Goal: Information Seeking & Learning: Find specific fact

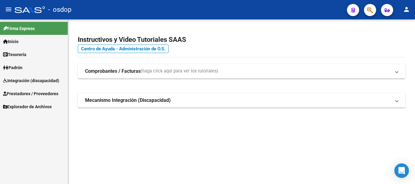
click at [25, 92] on span "Prestadores / Proveedores" at bounding box center [30, 94] width 55 height 7
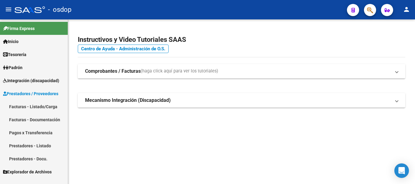
click at [36, 148] on link "Prestadores - Listado" at bounding box center [34, 145] width 68 height 13
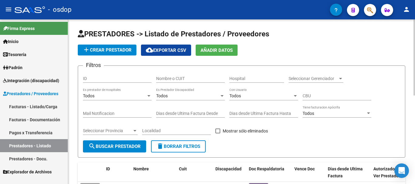
click at [178, 79] on input "Nombre o CUIT" at bounding box center [190, 78] width 69 height 5
type input "27337921650"
click at [112, 152] on button "search Buscar Prestador" at bounding box center [114, 147] width 63 height 12
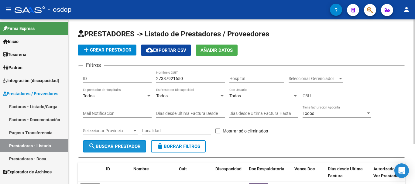
click at [117, 148] on span "search Buscar Prestador" at bounding box center [114, 146] width 52 height 5
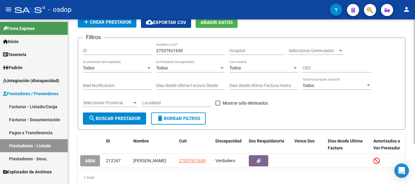
scroll to position [53, 0]
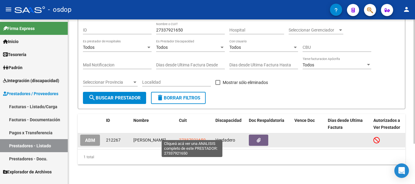
click at [191, 138] on span "27337921650" at bounding box center [192, 140] width 27 height 5
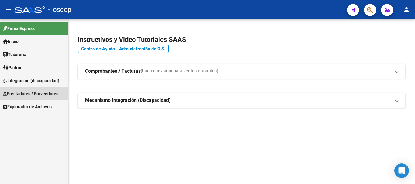
click at [24, 92] on span "Prestadores / Proveedores" at bounding box center [30, 94] width 55 height 7
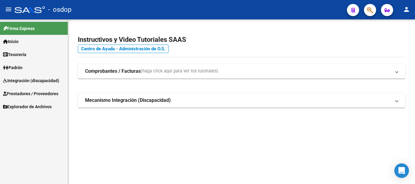
click at [32, 95] on span "Prestadores / Proveedores" at bounding box center [30, 94] width 55 height 7
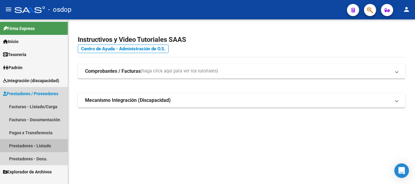
click at [37, 146] on link "Prestadores - Listado" at bounding box center [34, 145] width 68 height 13
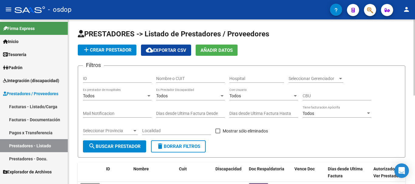
click at [175, 79] on input "Nombre o CUIT" at bounding box center [190, 78] width 69 height 5
type input "27315687670"
click at [132, 147] on span "search Buscar Prestador" at bounding box center [114, 146] width 52 height 5
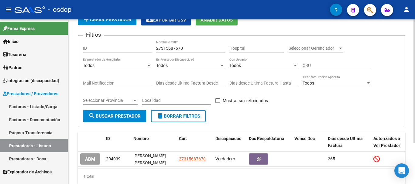
scroll to position [55, 0]
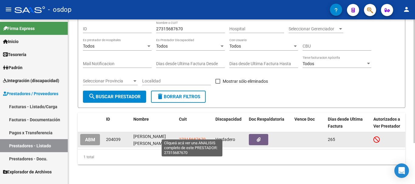
click at [193, 137] on span "27315687670" at bounding box center [192, 139] width 27 height 5
type textarea "27315687670"
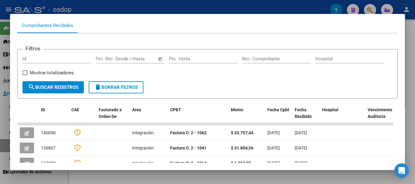
scroll to position [0, 0]
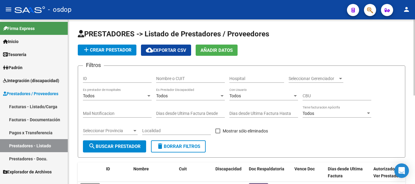
click at [174, 76] on div "Nombre o CUIT" at bounding box center [190, 77] width 69 height 12
type input "27237421715"
click at [118, 147] on span "search Buscar Prestador" at bounding box center [114, 146] width 52 height 5
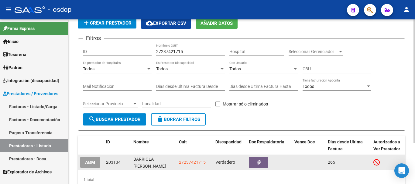
scroll to position [55, 0]
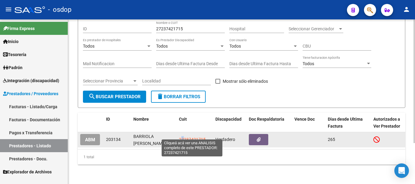
click at [182, 137] on span "27237421715" at bounding box center [192, 139] width 27 height 5
copy span "7"
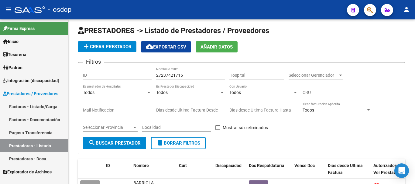
scroll to position [0, 0]
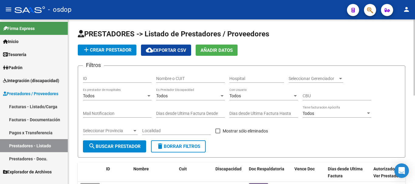
click at [176, 79] on input "Nombre o CUIT" at bounding box center [190, 78] width 69 height 5
type input "24353004871"
click at [118, 143] on button "search Buscar Prestador" at bounding box center [114, 147] width 63 height 12
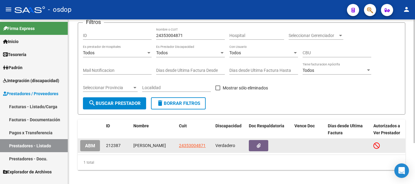
scroll to position [55, 0]
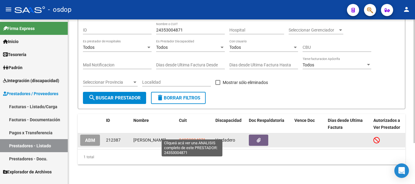
click at [191, 138] on span "24353004871" at bounding box center [192, 140] width 27 height 5
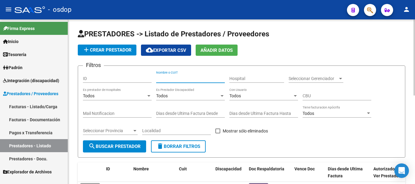
click at [169, 76] on input "Nombre o CUIT" at bounding box center [190, 78] width 69 height 5
type input "30716946688"
click at [109, 144] on span "search Buscar Prestador" at bounding box center [114, 146] width 52 height 5
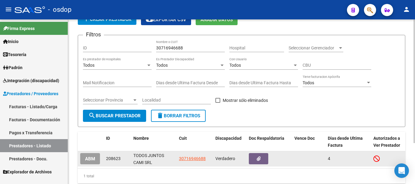
scroll to position [55, 0]
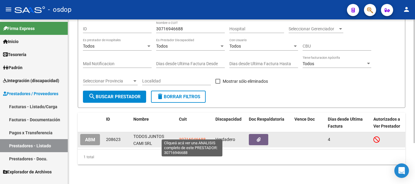
click at [181, 137] on span "30716946688" at bounding box center [192, 139] width 27 height 5
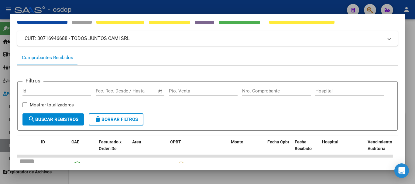
scroll to position [30, 0]
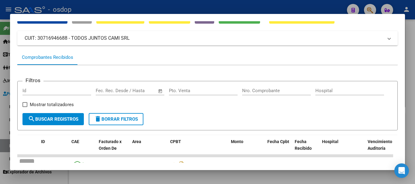
click at [65, 122] on span "search Buscar Registros" at bounding box center [53, 119] width 50 height 5
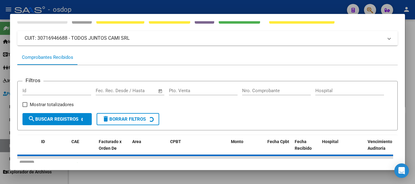
scroll to position [122, 0]
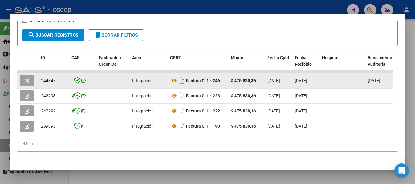
click at [28, 79] on icon "button" at bounding box center [27, 81] width 5 height 5
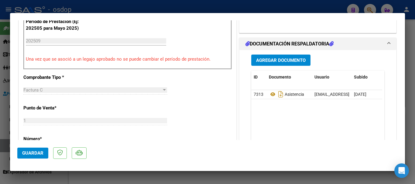
scroll to position [182, 0]
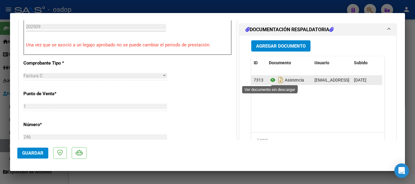
click at [269, 78] on icon at bounding box center [273, 80] width 8 height 7
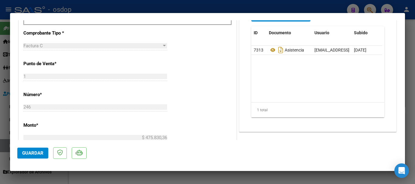
scroll to position [213, 0]
type input "$ 0,00"
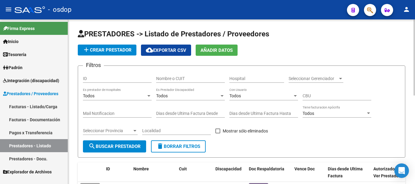
click at [166, 77] on input "Nombre o CUIT" at bounding box center [190, 78] width 69 height 5
type input "27363890127"
click at [96, 146] on span "search Buscar Prestador" at bounding box center [114, 146] width 52 height 5
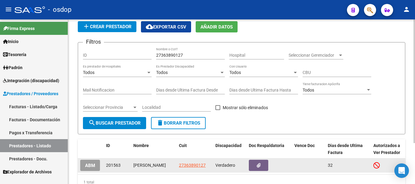
scroll to position [55, 0]
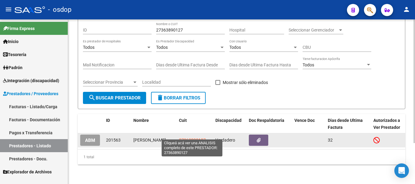
click at [193, 138] on span "27363890127" at bounding box center [192, 140] width 27 height 5
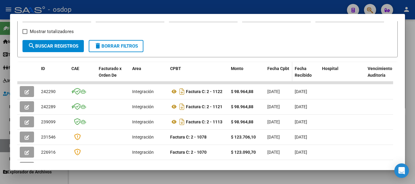
scroll to position [91, 0]
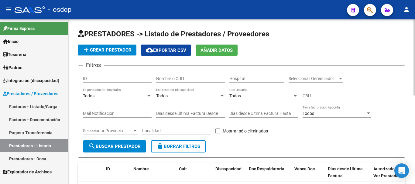
click at [166, 75] on div "Nombre o CUIT" at bounding box center [190, 77] width 69 height 12
type input "27332146543"
click at [134, 145] on span "search Buscar Prestador" at bounding box center [114, 146] width 52 height 5
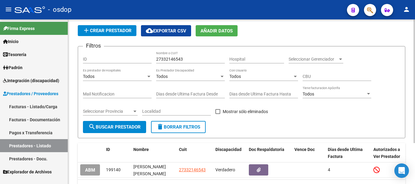
scroll to position [55, 0]
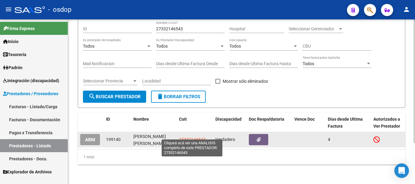
click at [196, 137] on span "27332146543" at bounding box center [192, 139] width 27 height 5
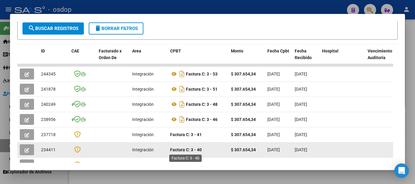
scroll to position [122, 0]
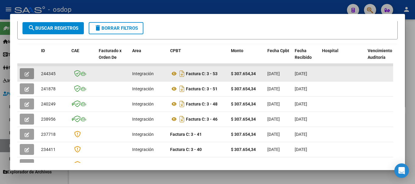
click at [28, 75] on icon "button" at bounding box center [27, 74] width 5 height 5
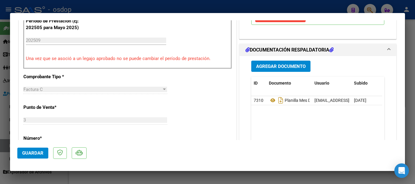
scroll to position [182, 0]
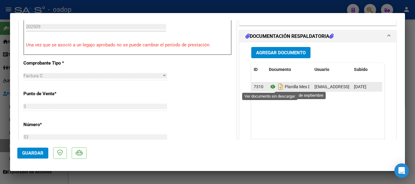
click at [269, 88] on icon at bounding box center [273, 86] width 8 height 7
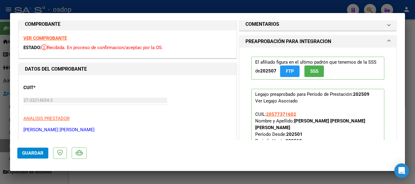
scroll to position [0, 0]
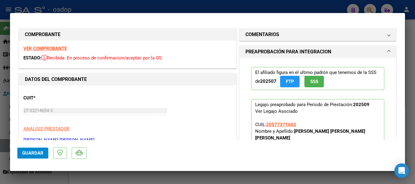
click at [56, 49] on strong "VER COMPROBANTE" at bounding box center [44, 48] width 43 height 5
type input "$ 0,00"
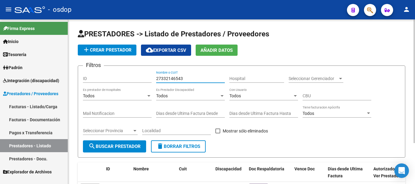
click at [195, 77] on input "27332146543" at bounding box center [190, 78] width 69 height 5
type input "2"
type input "23267395144"
click at [129, 148] on span "search Buscar Prestador" at bounding box center [114, 146] width 52 height 5
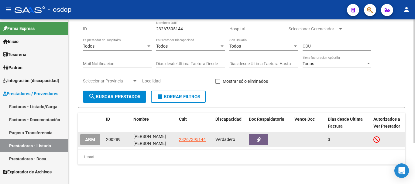
scroll to position [55, 0]
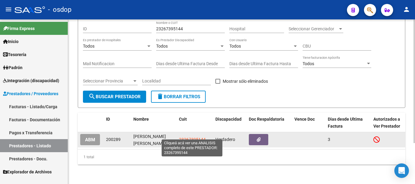
click at [188, 137] on span "23267395144" at bounding box center [192, 139] width 27 height 5
type textarea "23267395144"
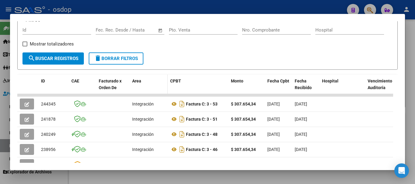
scroll to position [61, 0]
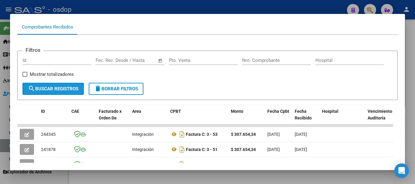
click at [65, 89] on span "search Buscar Registros" at bounding box center [53, 88] width 50 height 5
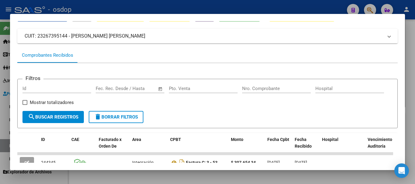
scroll to position [0, 0]
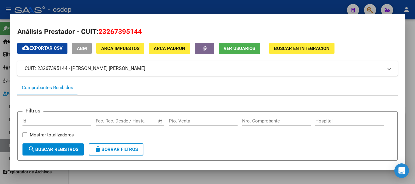
drag, startPoint x: 99, startPoint y: 33, endPoint x: 148, endPoint y: 31, distance: 49.0
click at [148, 31] on h2 "Análisis Prestador - CUIT: 23267395144" at bounding box center [207, 32] width 380 height 10
copy span "23267395144"
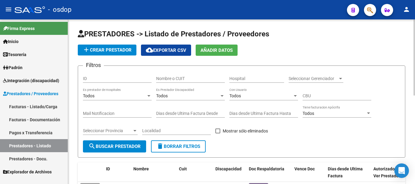
click at [183, 81] on input "Nombre o CUIT" at bounding box center [190, 78] width 69 height 5
paste input "23267395144"
type input "23267395144"
click at [117, 148] on span "search Buscar Prestador" at bounding box center [114, 146] width 52 height 5
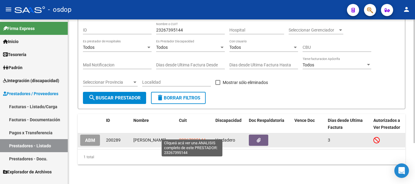
click at [186, 138] on span "23267395144" at bounding box center [192, 140] width 27 height 5
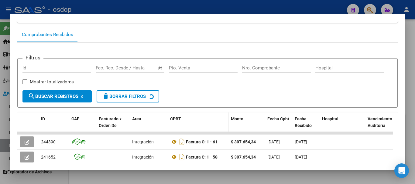
scroll to position [84, 0]
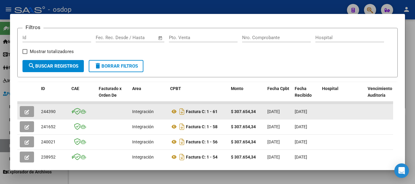
click at [24, 113] on button "button" at bounding box center [27, 111] width 14 height 11
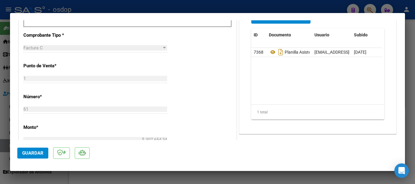
scroll to position [213, 0]
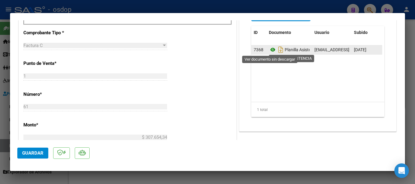
click at [271, 48] on icon at bounding box center [273, 49] width 8 height 7
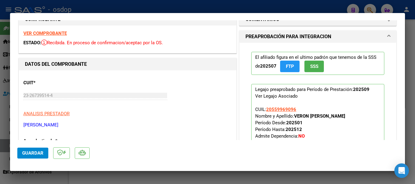
scroll to position [0, 0]
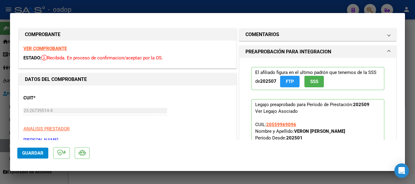
click at [63, 48] on strong "VER COMPROBANTE" at bounding box center [44, 48] width 43 height 5
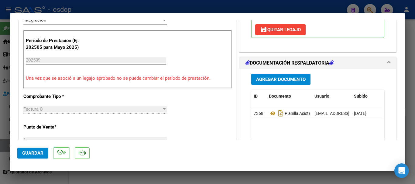
scroll to position [122, 0]
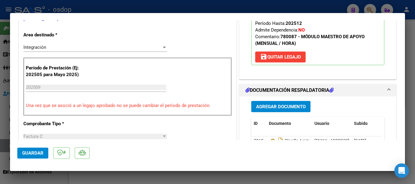
type input "$ 0,00"
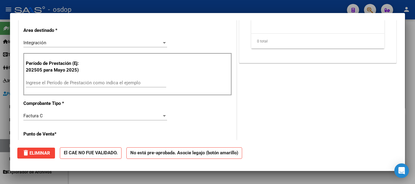
scroll to position [0, 0]
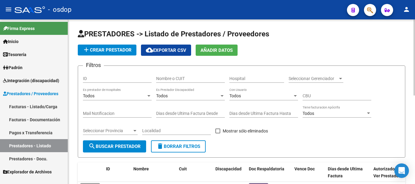
click at [160, 81] on input "Nombre o CUIT" at bounding box center [190, 78] width 69 height 5
type input "27342070510"
click at [115, 149] on span "search Buscar Prestador" at bounding box center [114, 146] width 52 height 5
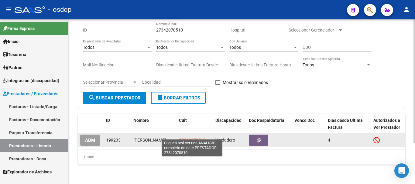
click at [189, 138] on span "27342070510" at bounding box center [192, 140] width 27 height 5
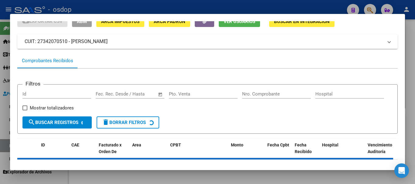
scroll to position [53, 0]
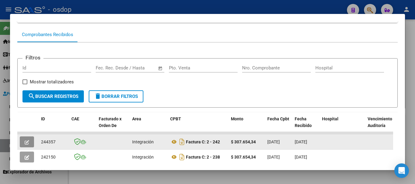
click at [25, 145] on icon "button" at bounding box center [27, 142] width 5 height 5
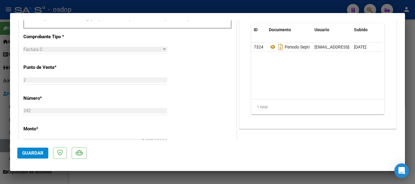
scroll to position [213, 0]
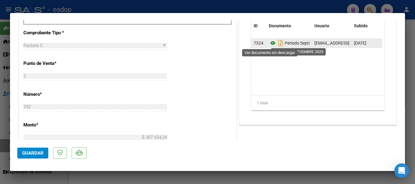
click at [269, 44] on icon at bounding box center [273, 43] width 8 height 7
click at [271, 44] on icon at bounding box center [273, 43] width 8 height 7
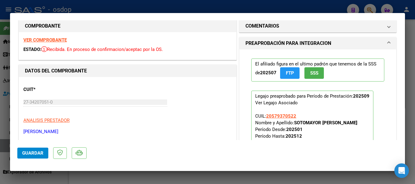
scroll to position [0, 0]
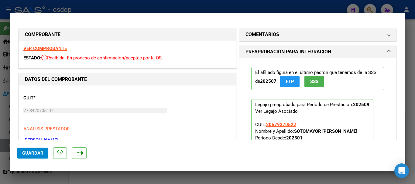
type input "$ 0,00"
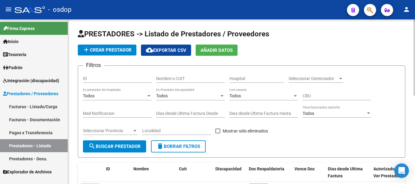
click at [178, 81] on input "Nombre o CUIT" at bounding box center [190, 78] width 69 height 5
type input "27330647065"
drag, startPoint x: 105, startPoint y: 143, endPoint x: 92, endPoint y: 143, distance: 13.1
click at [100, 143] on button "search Buscar Prestador" at bounding box center [114, 147] width 63 height 12
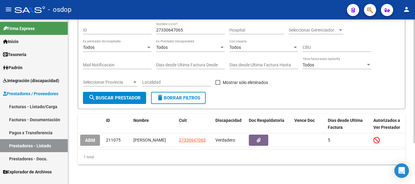
scroll to position [55, 0]
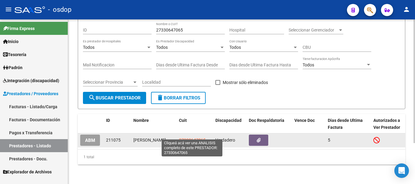
click at [187, 138] on span "27330647065" at bounding box center [192, 140] width 27 height 5
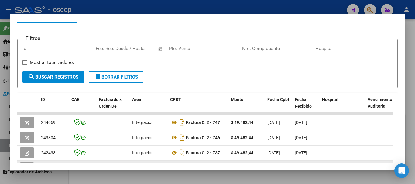
scroll to position [114, 0]
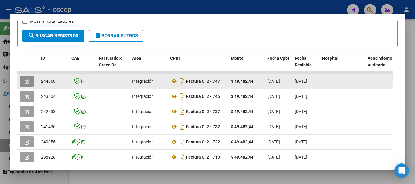
click at [23, 85] on button "button" at bounding box center [27, 81] width 14 height 11
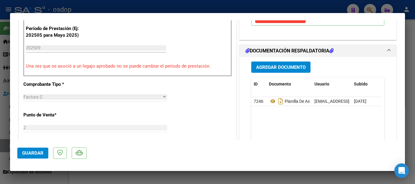
scroll to position [182, 0]
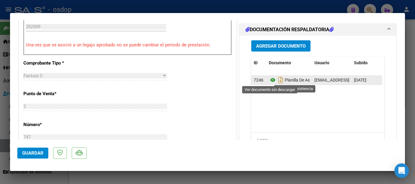
click at [272, 81] on icon at bounding box center [273, 80] width 8 height 7
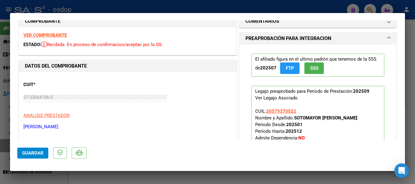
scroll to position [0, 0]
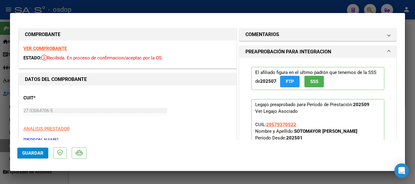
click at [51, 50] on strong "VER COMPROBANTE" at bounding box center [44, 48] width 43 height 5
type input "$ 0,00"
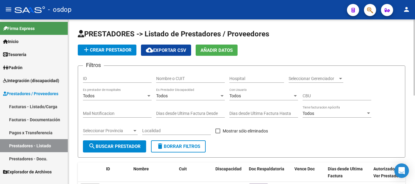
click at [163, 78] on input "Nombre o CUIT" at bounding box center [190, 78] width 69 height 5
type input "27250520889"
drag, startPoint x: 132, startPoint y: 149, endPoint x: 129, endPoint y: 147, distance: 3.5
click at [131, 148] on span "search Buscar Prestador" at bounding box center [114, 146] width 52 height 5
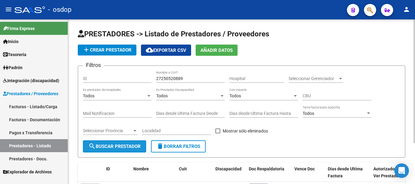
click at [123, 145] on span "search Buscar Prestador" at bounding box center [114, 146] width 52 height 5
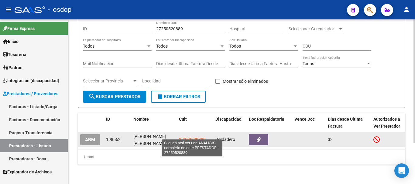
click at [192, 137] on span "27250520889" at bounding box center [192, 139] width 27 height 5
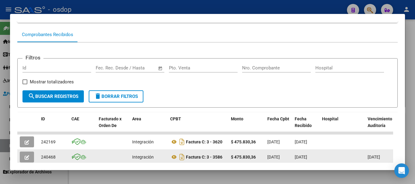
scroll to position [84, 0]
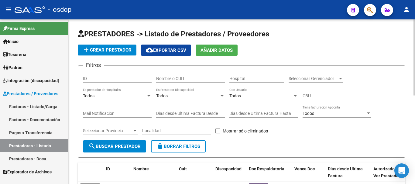
click at [183, 80] on input "Nombre o CUIT" at bounding box center [190, 78] width 69 height 5
type input "27395645779"
click at [134, 145] on span "search Buscar Prestador" at bounding box center [114, 146] width 52 height 5
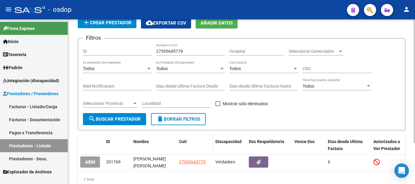
scroll to position [55, 0]
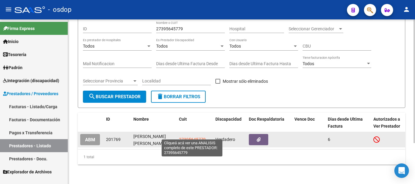
click at [193, 137] on span "27395645779" at bounding box center [192, 139] width 27 height 5
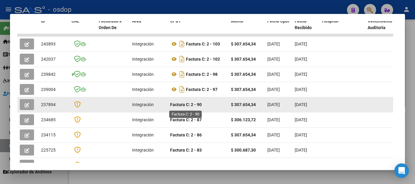
scroll to position [152, 0]
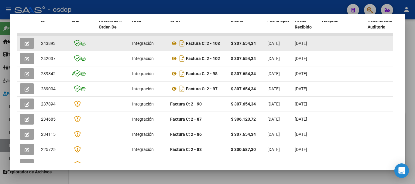
click at [24, 45] on button "button" at bounding box center [27, 43] width 14 height 11
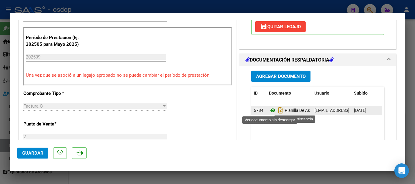
click at [269, 112] on icon at bounding box center [273, 110] width 8 height 7
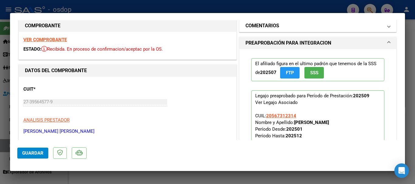
scroll to position [0, 0]
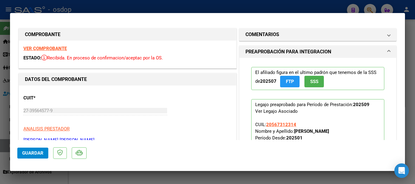
click at [45, 46] on div "VER COMPROBANTE ESTADO: Recibida. En proceso de confirmacion/aceptac por la OS." at bounding box center [128, 55] width 218 height 28
click at [44, 47] on strong "VER COMPROBANTE" at bounding box center [44, 48] width 43 height 5
type input "$ 0,00"
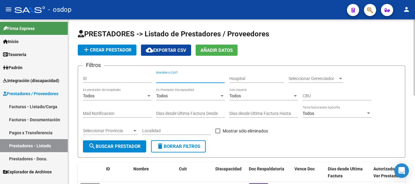
click at [188, 78] on input "Nombre o CUIT" at bounding box center [190, 78] width 69 height 5
type input "20366"
click at [171, 80] on input "20366" at bounding box center [190, 78] width 69 height 5
click at [172, 80] on input "20366" at bounding box center [190, 78] width 69 height 5
click at [171, 79] on input "20366" at bounding box center [190, 78] width 69 height 5
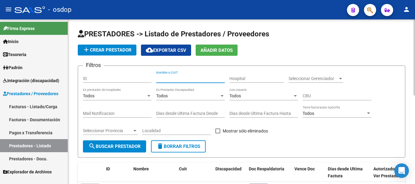
click at [191, 79] on input "Nombre o CUIT" at bounding box center [190, 78] width 69 height 5
type input "3"
type input "20366759035"
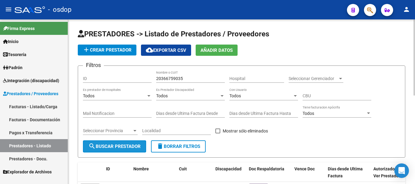
click at [119, 146] on span "search Buscar Prestador" at bounding box center [114, 146] width 52 height 5
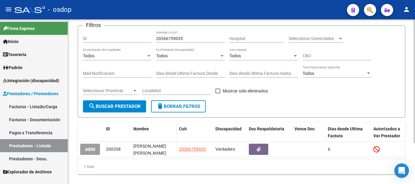
scroll to position [55, 0]
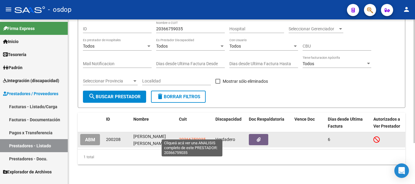
click at [182, 137] on span "20366759035" at bounding box center [192, 139] width 27 height 5
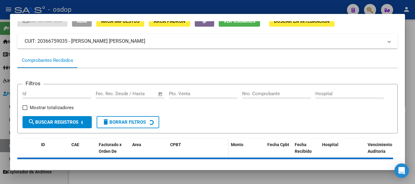
scroll to position [53, 0]
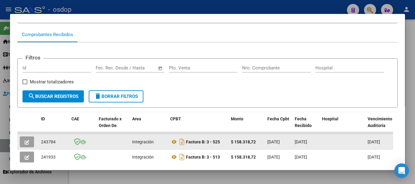
click at [27, 144] on icon "button" at bounding box center [27, 142] width 5 height 5
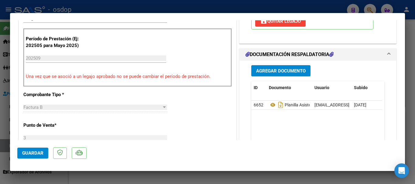
scroll to position [152, 0]
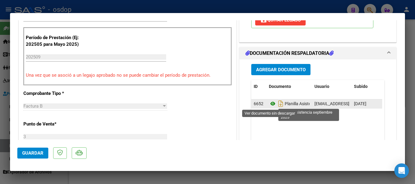
click at [269, 105] on icon at bounding box center [273, 103] width 8 height 7
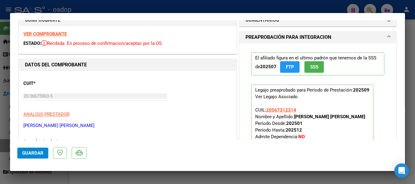
scroll to position [0, 0]
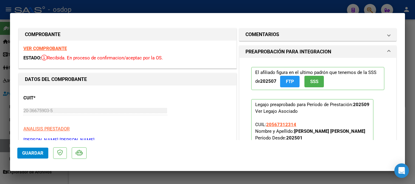
click at [50, 48] on strong "VER COMPROBANTE" at bounding box center [44, 48] width 43 height 5
type input "$ 0,00"
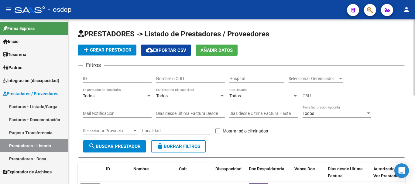
click at [183, 77] on input "Nombre o CUIT" at bounding box center [190, 78] width 69 height 5
click at [176, 81] on input "2738816690" at bounding box center [190, 78] width 69 height 5
type input "27388166490"
click at [125, 149] on span "search Buscar Prestador" at bounding box center [114, 146] width 52 height 5
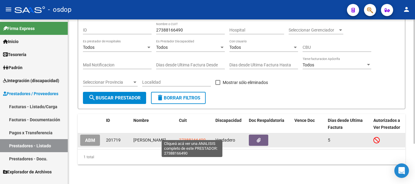
click at [194, 138] on span "27388166490" at bounding box center [192, 140] width 27 height 5
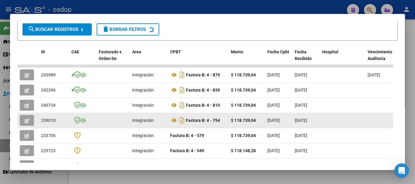
scroll to position [144, 0]
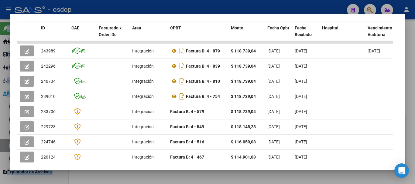
drag, startPoint x: 33, startPoint y: 16, endPoint x: 387, endPoint y: -37, distance: 358.5
click at [387, 0] on html "menu - osdop person Firma Express Inicio Calendario SSS Instructivos Contacto O…" at bounding box center [207, 92] width 415 height 184
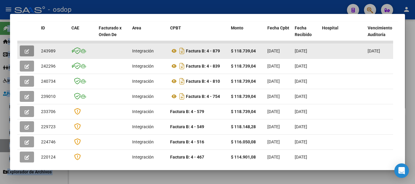
click at [24, 53] on button "button" at bounding box center [27, 51] width 14 height 11
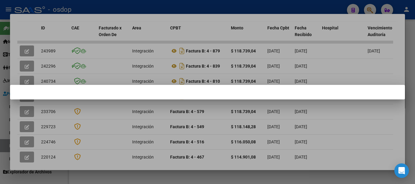
click at [26, 52] on div at bounding box center [207, 92] width 415 height 184
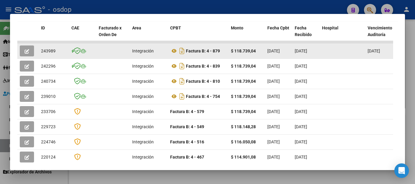
click at [26, 52] on icon "button" at bounding box center [27, 51] width 5 height 5
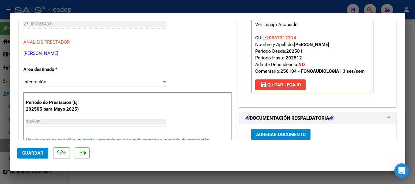
scroll to position [152, 0]
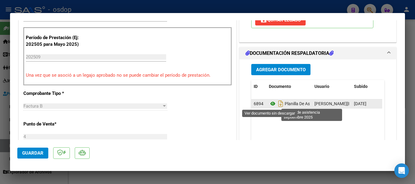
click at [270, 105] on icon at bounding box center [273, 103] width 8 height 7
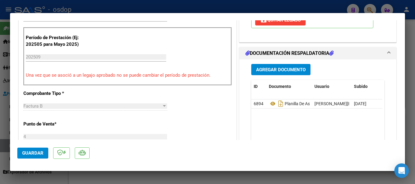
scroll to position [0, 0]
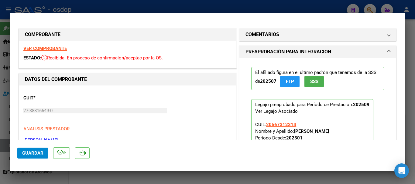
click at [47, 50] on strong "VER COMPROBANTE" at bounding box center [44, 48] width 43 height 5
type input "$ 0,00"
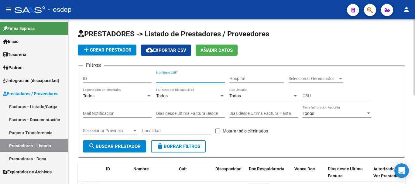
click at [174, 77] on input "Nombre o CUIT" at bounding box center [190, 78] width 69 height 5
type input "27360251360"
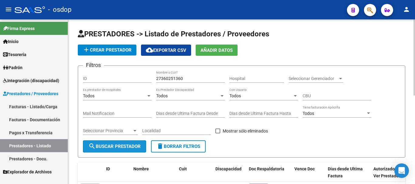
click at [127, 146] on span "search Buscar Prestador" at bounding box center [114, 146] width 52 height 5
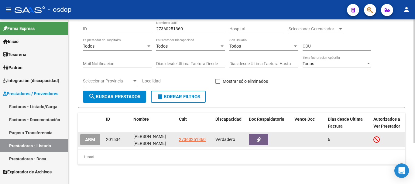
scroll to position [55, 0]
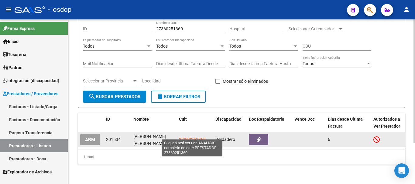
click at [191, 137] on span "27360251360" at bounding box center [192, 139] width 27 height 5
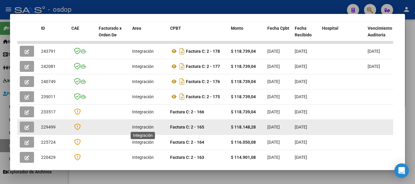
scroll to position [144, 0]
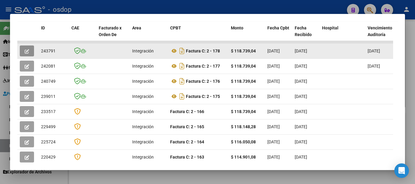
click at [24, 53] on button "button" at bounding box center [27, 51] width 14 height 11
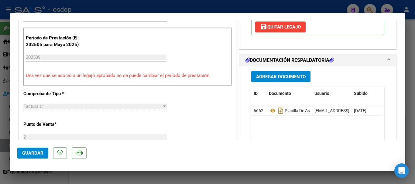
scroll to position [152, 0]
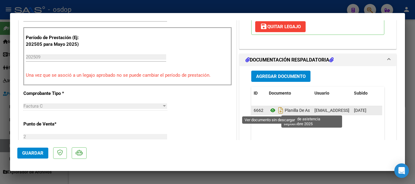
click at [269, 112] on icon at bounding box center [273, 110] width 8 height 7
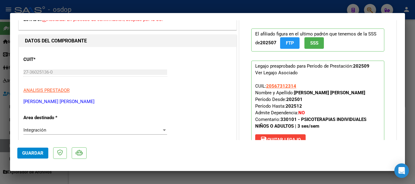
scroll to position [0, 0]
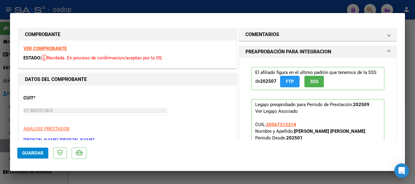
click at [50, 46] on strong "VER COMPROBANTE" at bounding box center [44, 48] width 43 height 5
type input "$ 0,00"
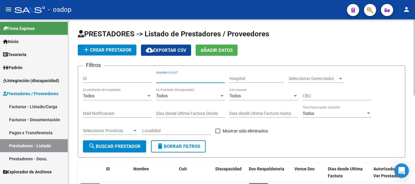
click at [176, 78] on input "Nombre o CUIT" at bounding box center [190, 78] width 69 height 5
type input "27257381205"
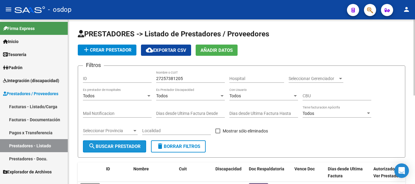
click at [107, 150] on button "search Buscar Prestador" at bounding box center [114, 147] width 63 height 12
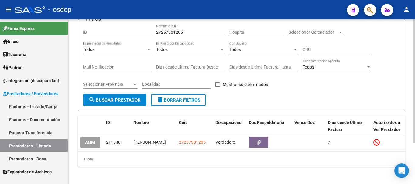
scroll to position [55, 0]
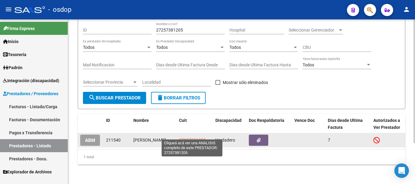
click at [185, 138] on span "27257381205" at bounding box center [192, 140] width 27 height 5
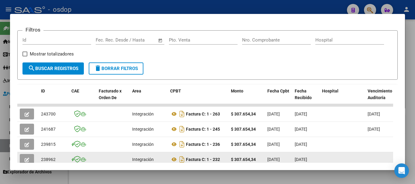
scroll to position [114, 0]
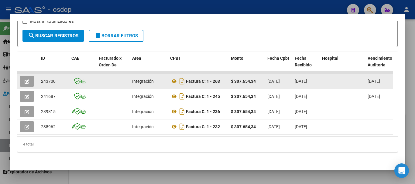
click at [27, 84] on icon "button" at bounding box center [27, 82] width 5 height 5
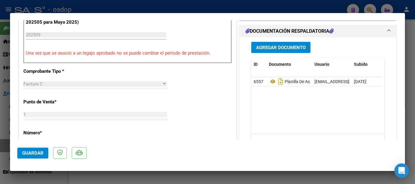
scroll to position [182, 0]
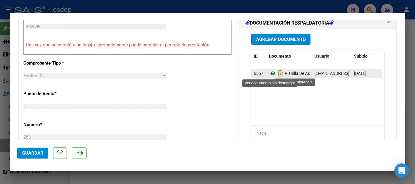
click at [269, 73] on icon at bounding box center [273, 73] width 8 height 7
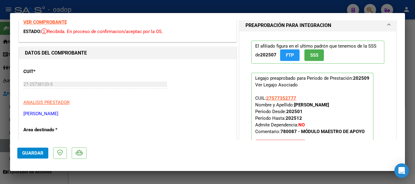
scroll to position [0, 0]
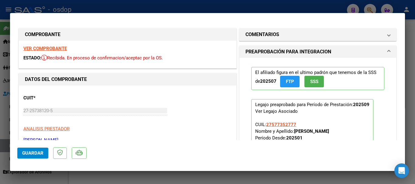
click at [64, 50] on strong "VER COMPROBANTE" at bounding box center [44, 48] width 43 height 5
type input "$ 0,00"
